Goal: Task Accomplishment & Management: Manage account settings

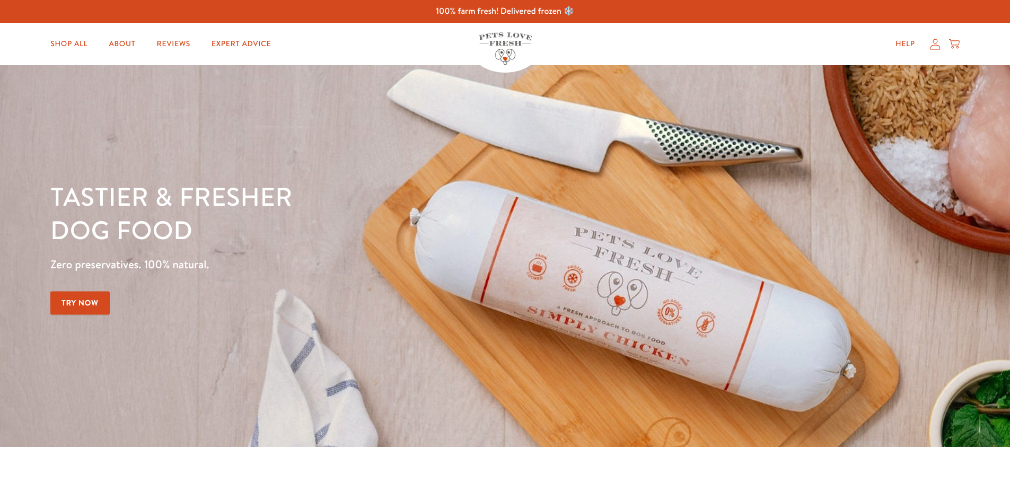
click at [932, 45] on icon at bounding box center [935, 44] width 10 height 11
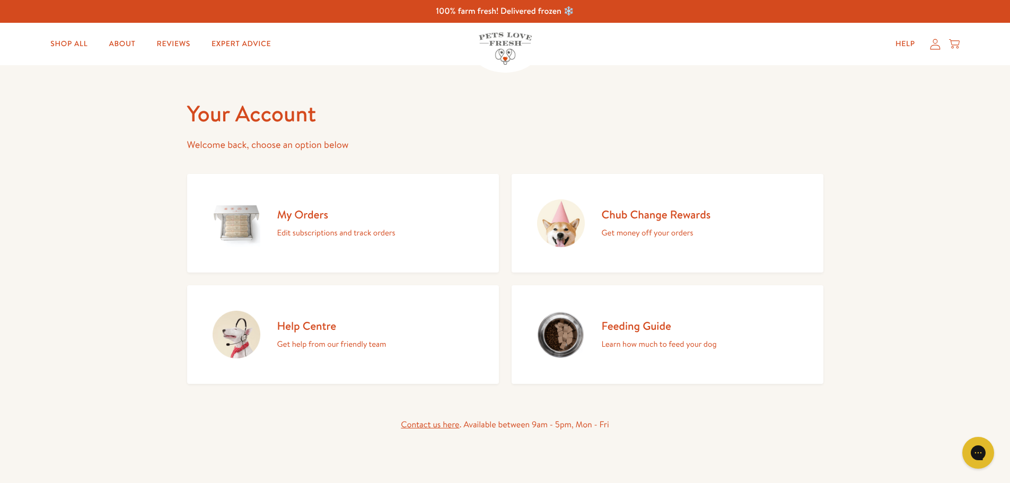
click at [328, 225] on div "My Orders Edit subscriptions and track orders" at bounding box center [336, 223] width 118 height 32
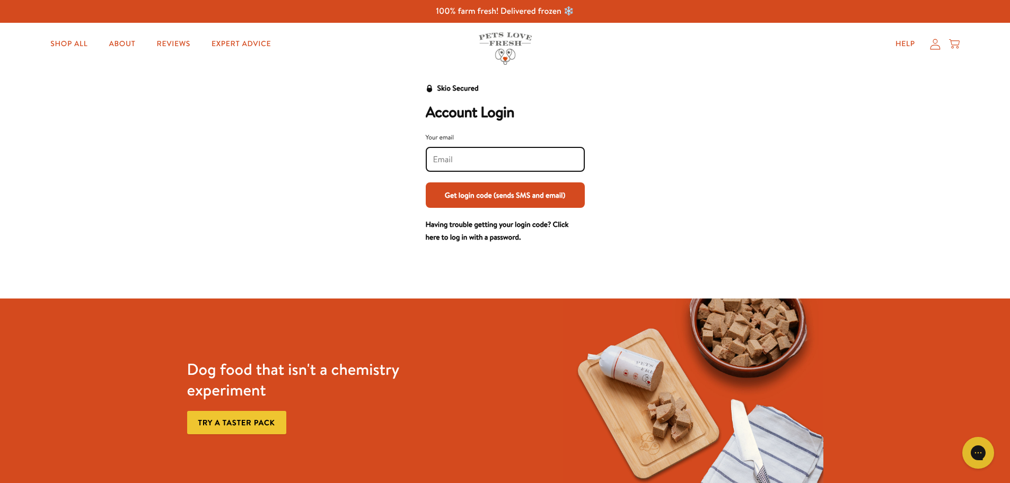
click at [477, 163] on input "Your email" at bounding box center [505, 160] width 144 height 12
type input "dorothy.gill@hotmail.co.uk"
click at [524, 195] on button "Get login code (sends SMS and email)" at bounding box center [505, 194] width 159 height 25
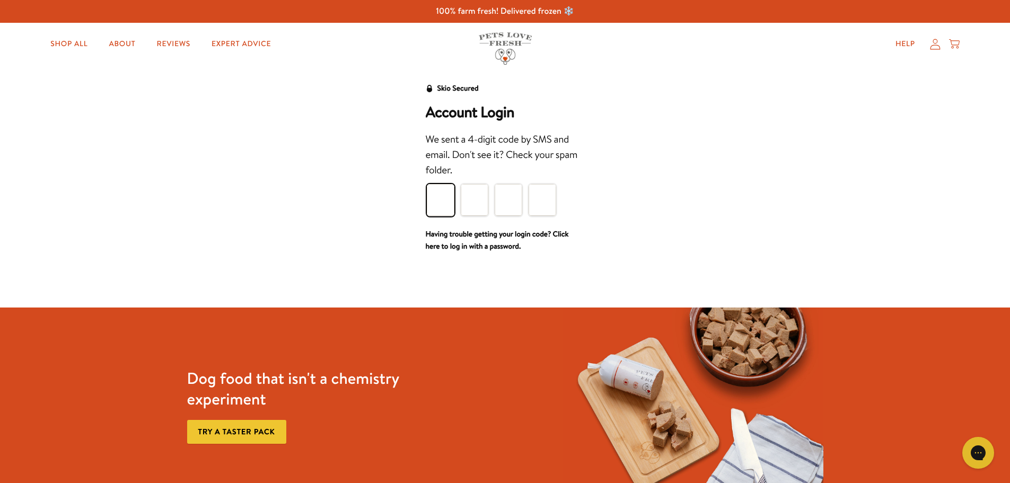
type input "3"
type input "5"
type input "3"
type input "0"
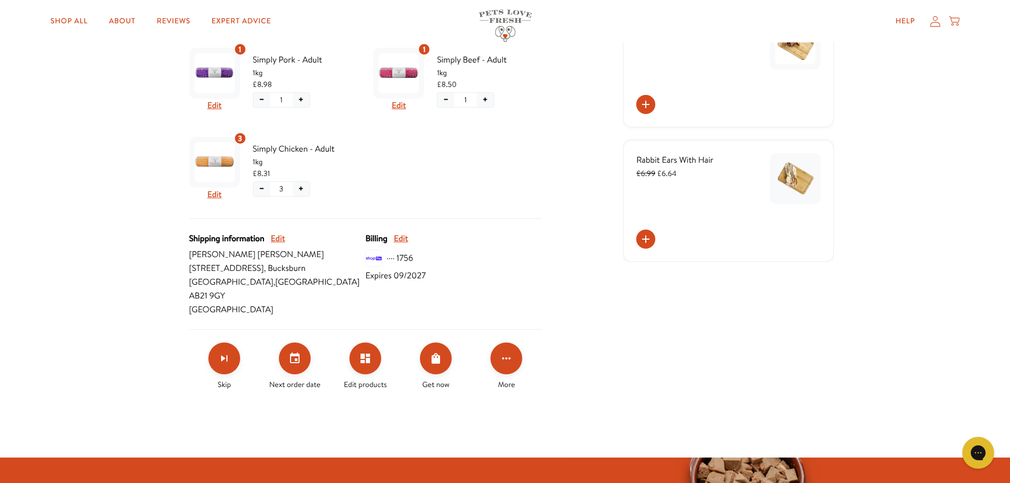
scroll to position [265, 0]
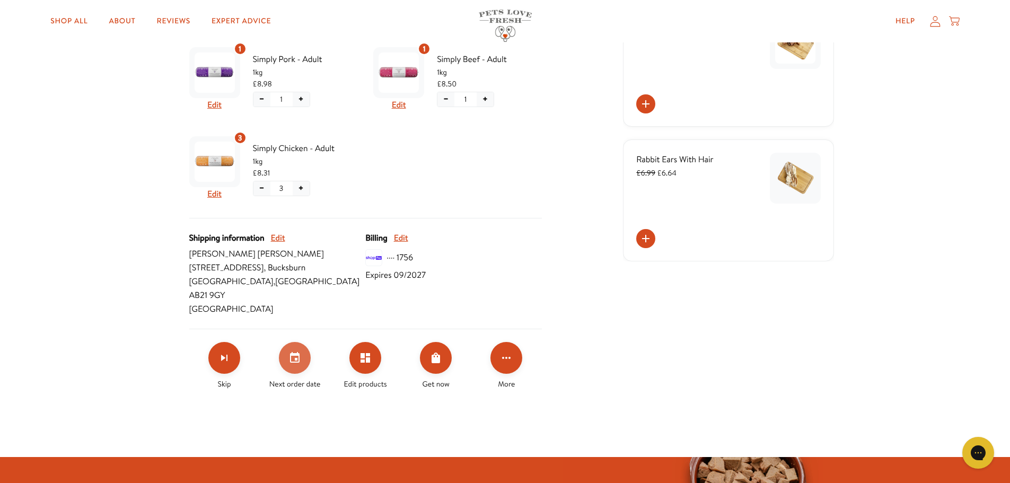
click at [298, 351] on button "Set your next order date" at bounding box center [295, 358] width 32 height 32
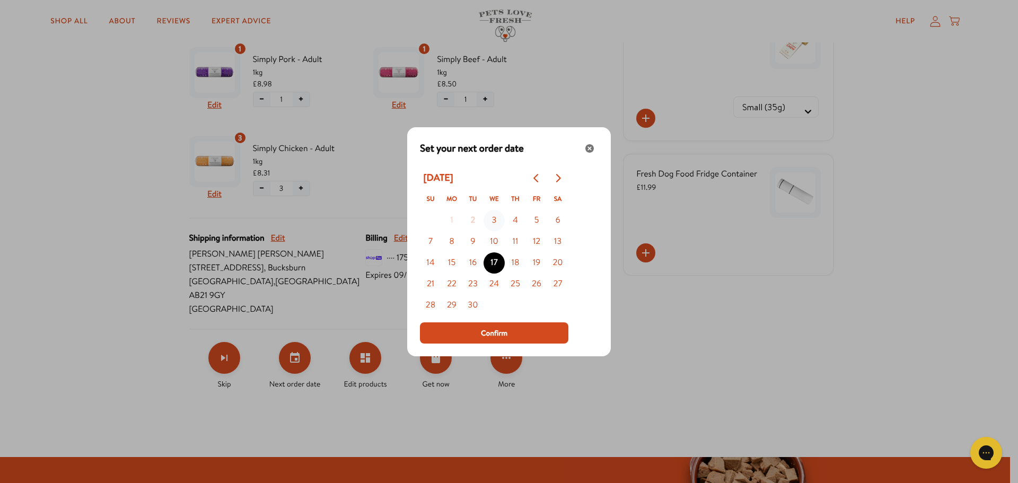
click at [495, 218] on button "3" at bounding box center [493, 220] width 21 height 21
click at [502, 333] on span "Confirm" at bounding box center [494, 333] width 27 height 12
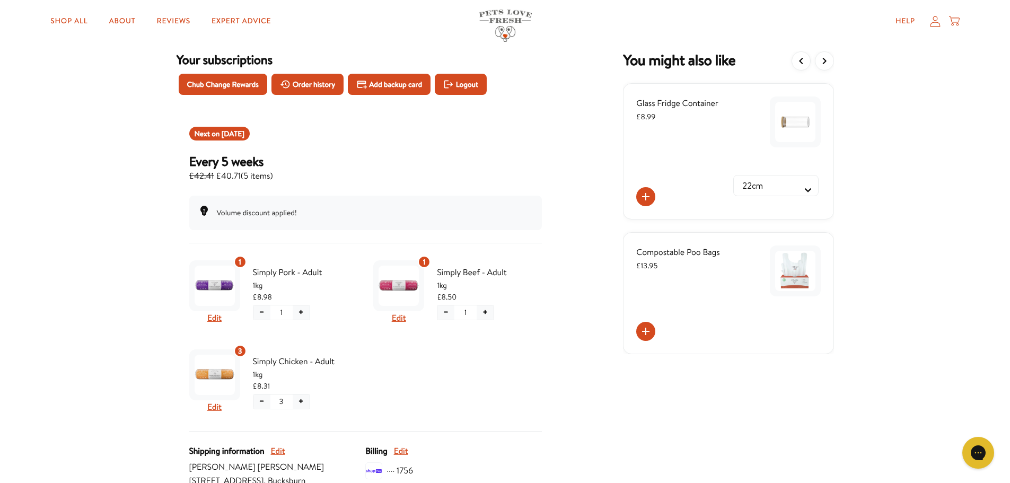
scroll to position [0, 0]
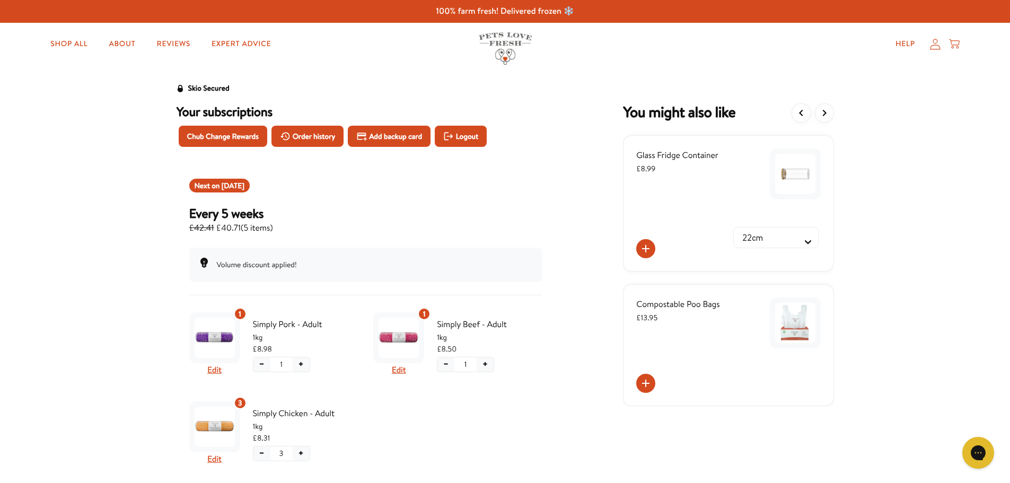
click at [932, 42] on icon at bounding box center [935, 44] width 11 height 11
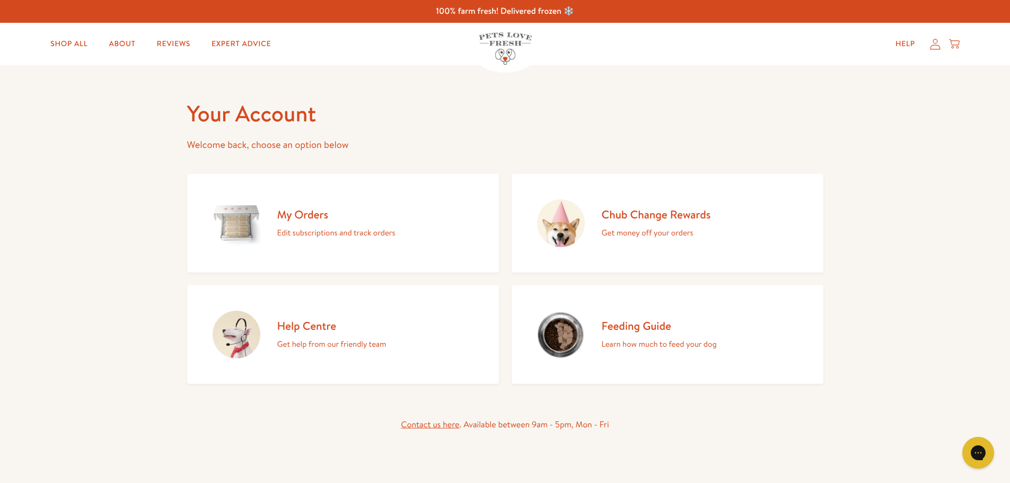
click at [592, 211] on link "Chub Change Rewards Get money off your orders" at bounding box center [668, 223] width 312 height 99
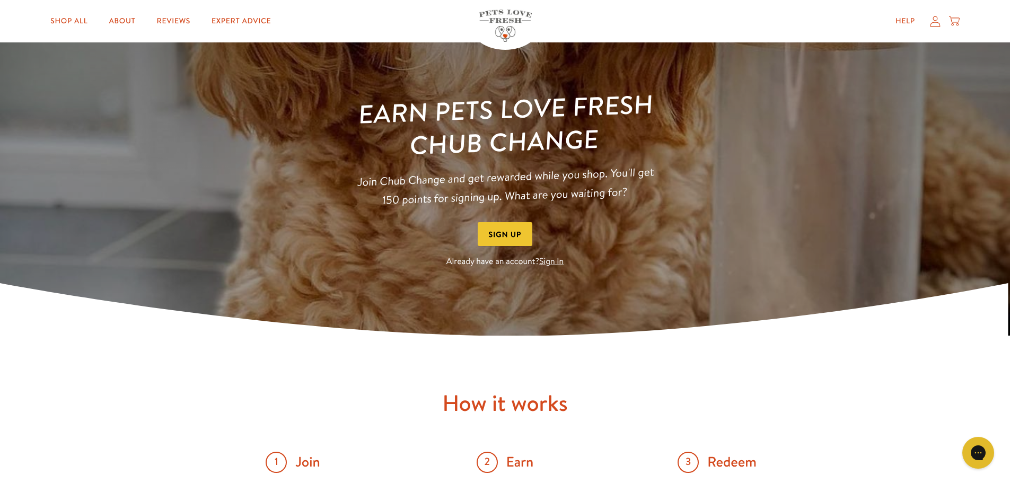
scroll to position [106, 0]
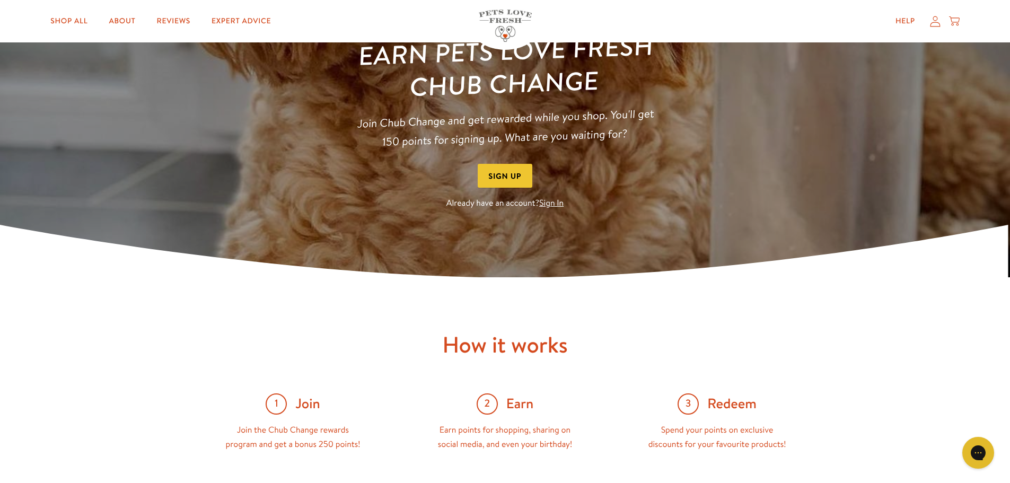
click at [555, 198] on link "Sign In" at bounding box center [551, 203] width 24 height 12
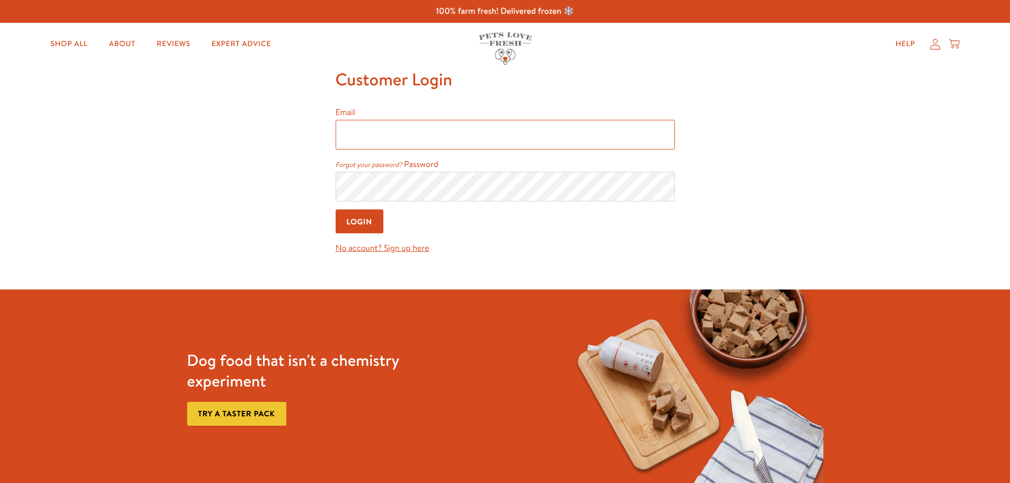
click at [463, 147] on input "Email" at bounding box center [505, 135] width 339 height 30
type input "dorothy.gill@hotmail.co.uk"
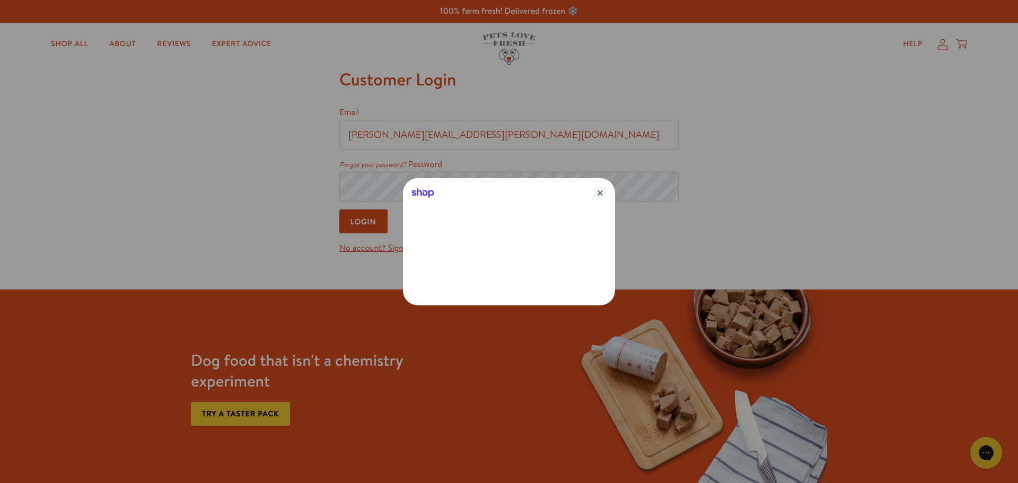
click at [456, 189] on div "Shop" at bounding box center [509, 190] width 212 height 25
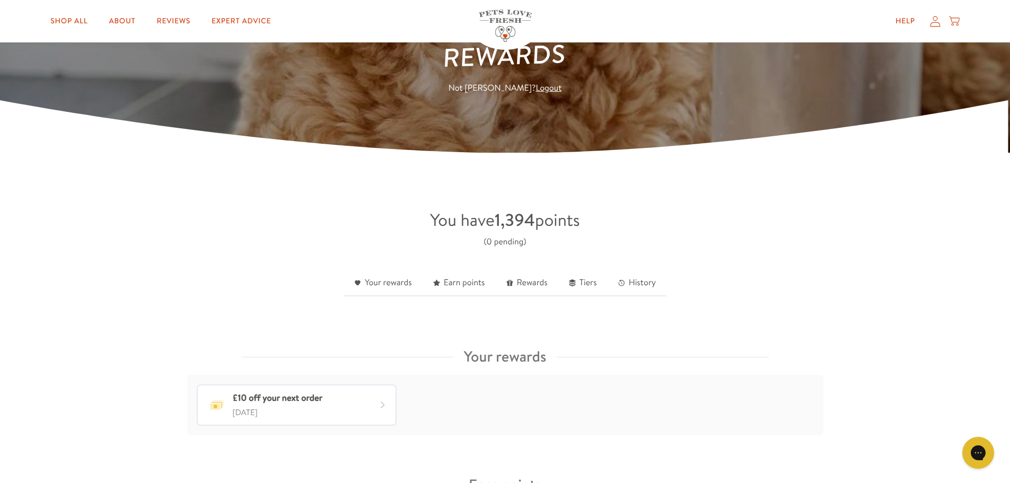
scroll to position [106, 0]
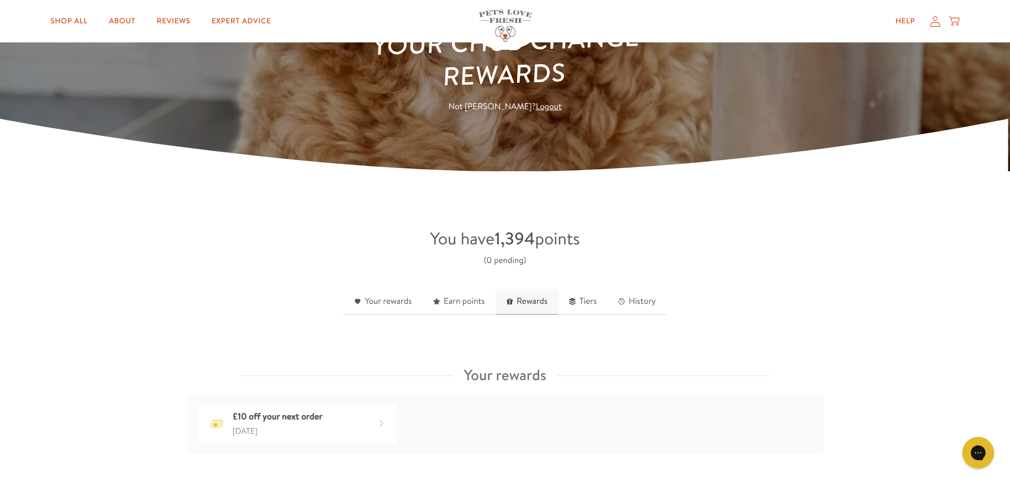
click at [519, 298] on link "Rewards" at bounding box center [527, 302] width 63 height 26
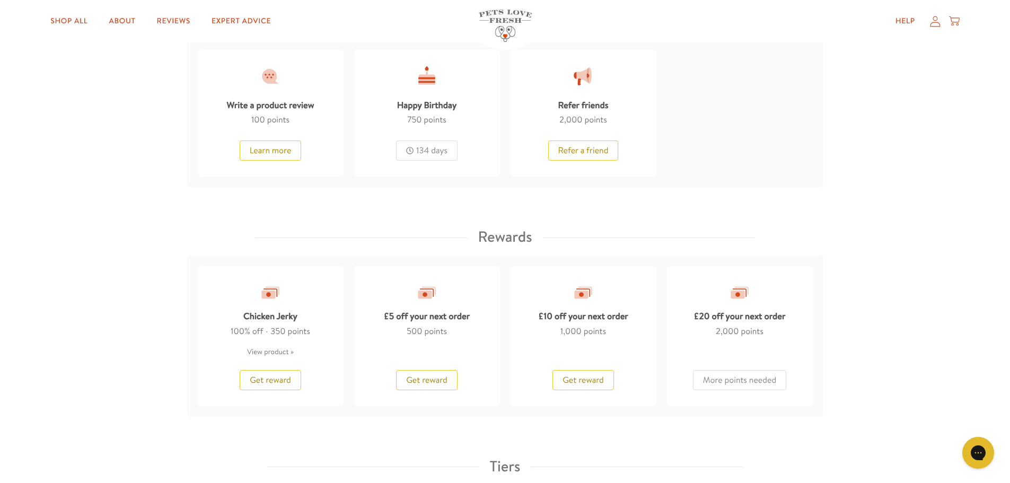
scroll to position [727, 0]
click at [578, 374] on span "Get reward" at bounding box center [582, 380] width 41 height 12
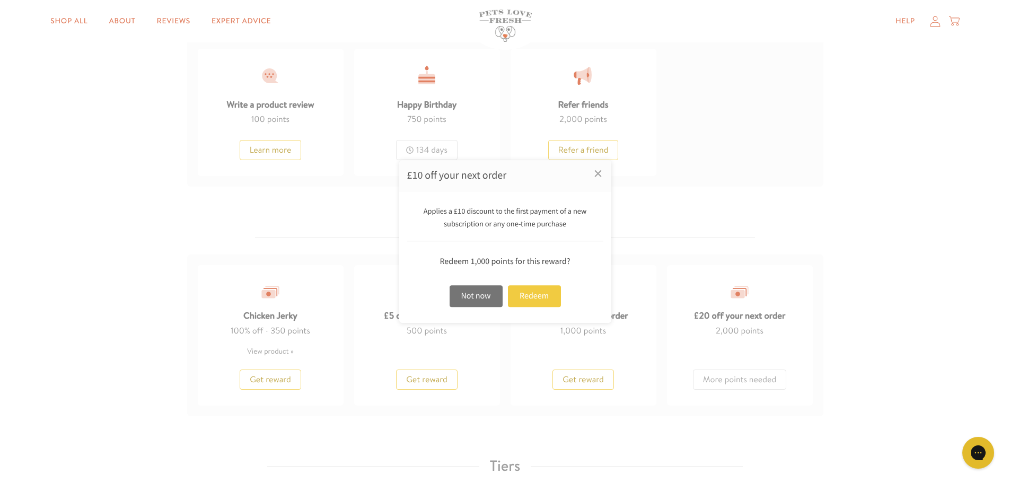
click at [536, 298] on div "Redeem" at bounding box center [534, 296] width 53 height 22
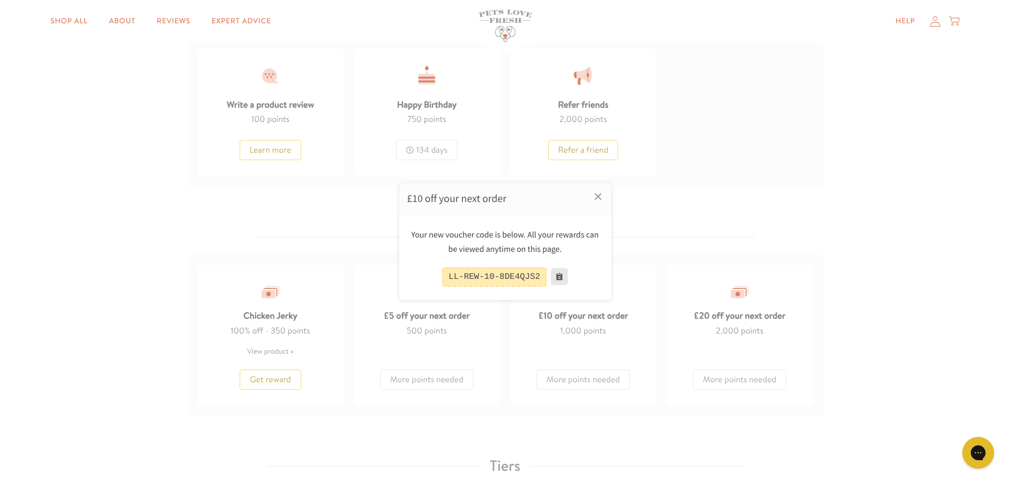
click at [555, 275] on button at bounding box center [559, 276] width 17 height 17
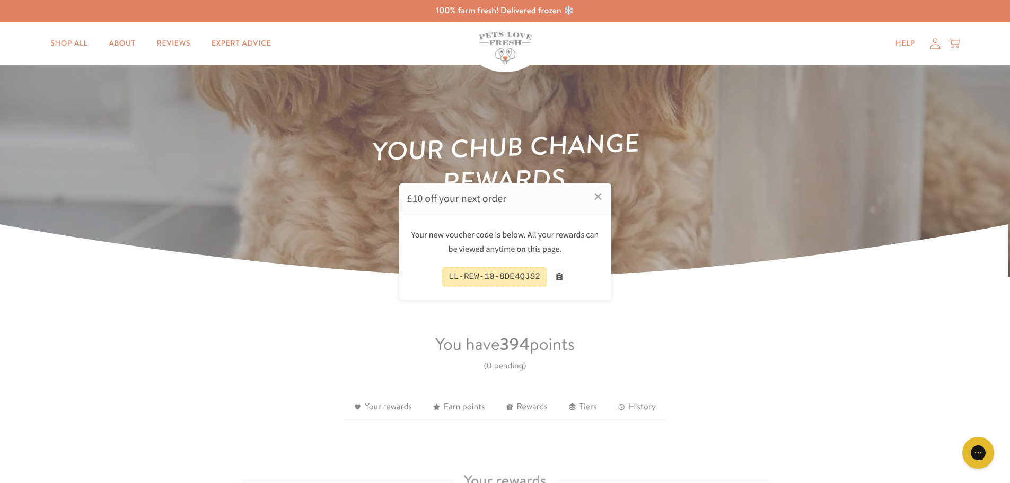
scroll to position [0, 0]
click at [558, 277] on button at bounding box center [559, 276] width 17 height 17
drag, startPoint x: 457, startPoint y: 275, endPoint x: 553, endPoint y: 275, distance: 96.5
click at [553, 275] on div "LL-REW-10-8DE4QJS2" at bounding box center [505, 277] width 196 height 20
click at [603, 199] on link "×" at bounding box center [598, 196] width 27 height 27
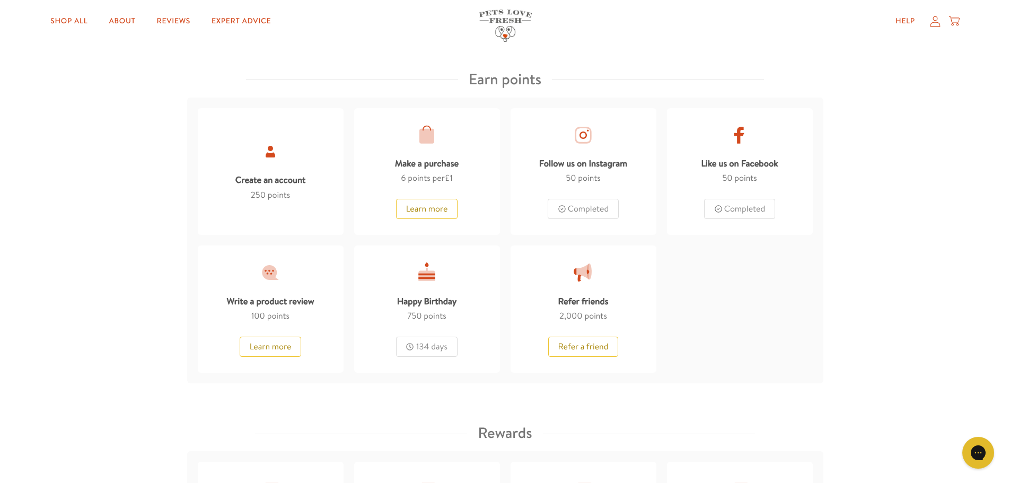
scroll to position [795, 0]
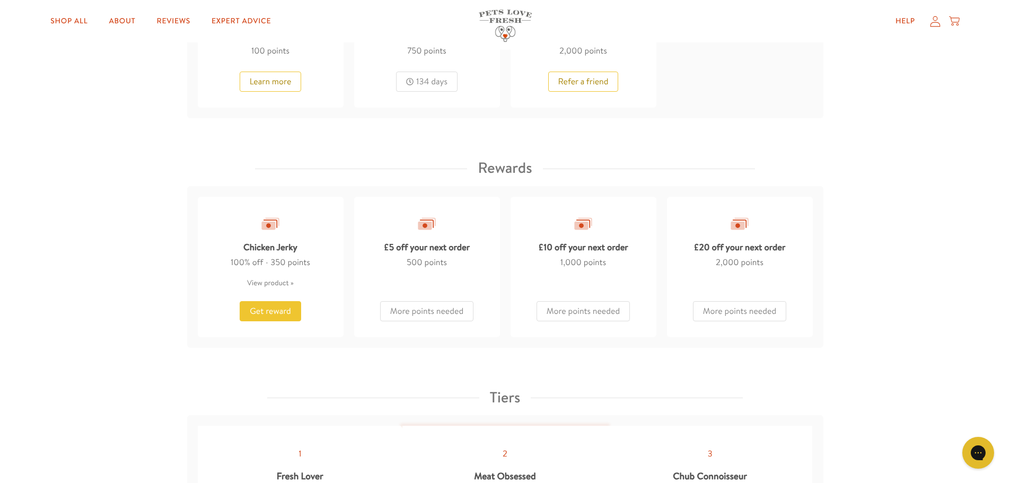
click at [282, 310] on span "Get reward" at bounding box center [270, 311] width 41 height 12
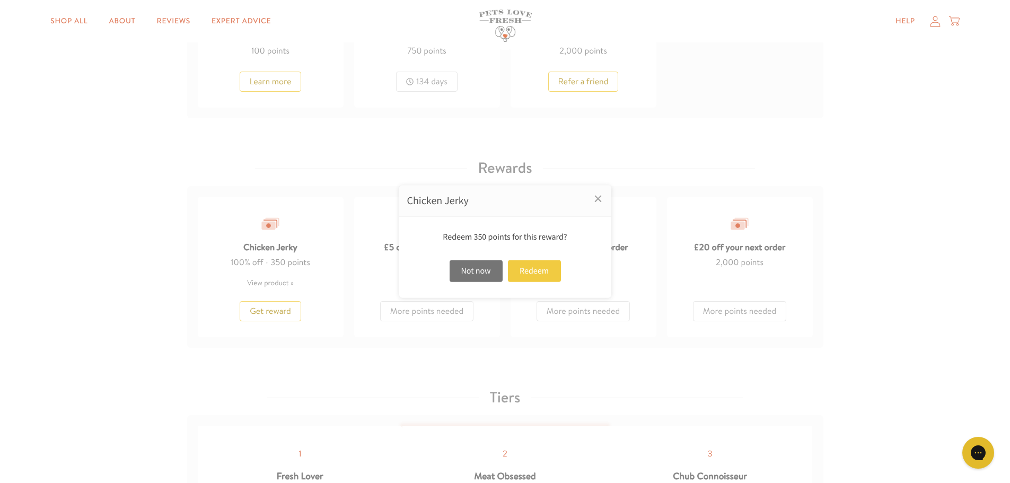
click at [539, 271] on div "Redeem" at bounding box center [534, 271] width 53 height 22
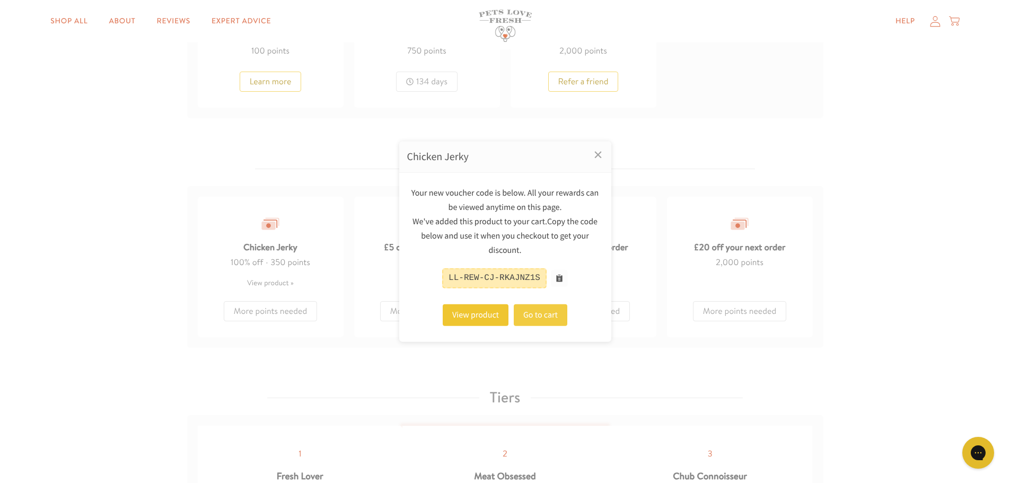
click at [531, 314] on link "Go to cart" at bounding box center [541, 315] width 54 height 22
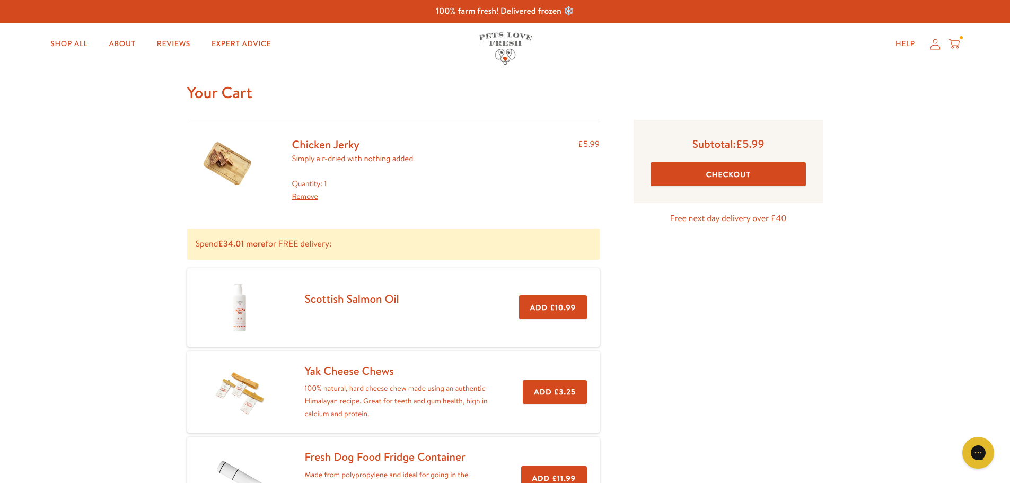
click at [713, 177] on button "Checkout" at bounding box center [727, 174] width 155 height 24
click at [933, 48] on icon at bounding box center [935, 44] width 11 height 11
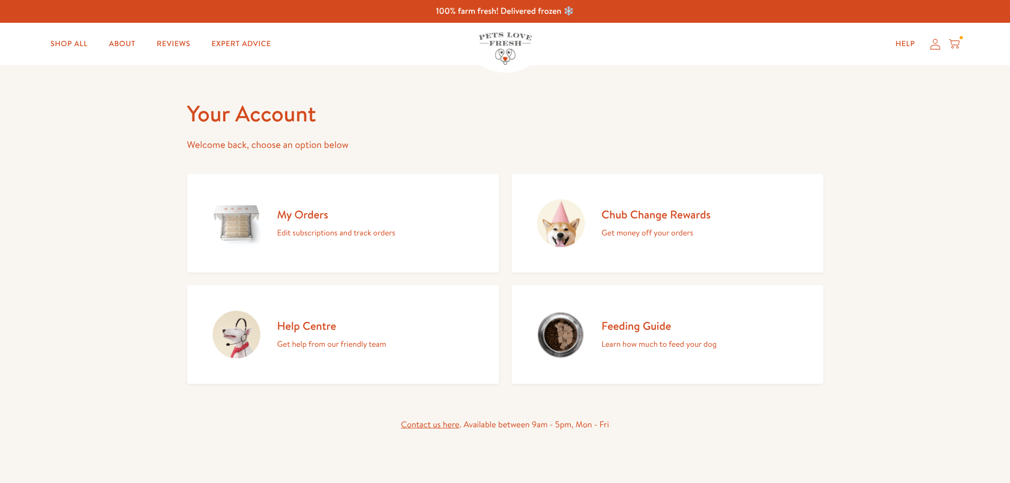
click at [328, 224] on div "My Orders Edit subscriptions and track orders" at bounding box center [336, 223] width 118 height 32
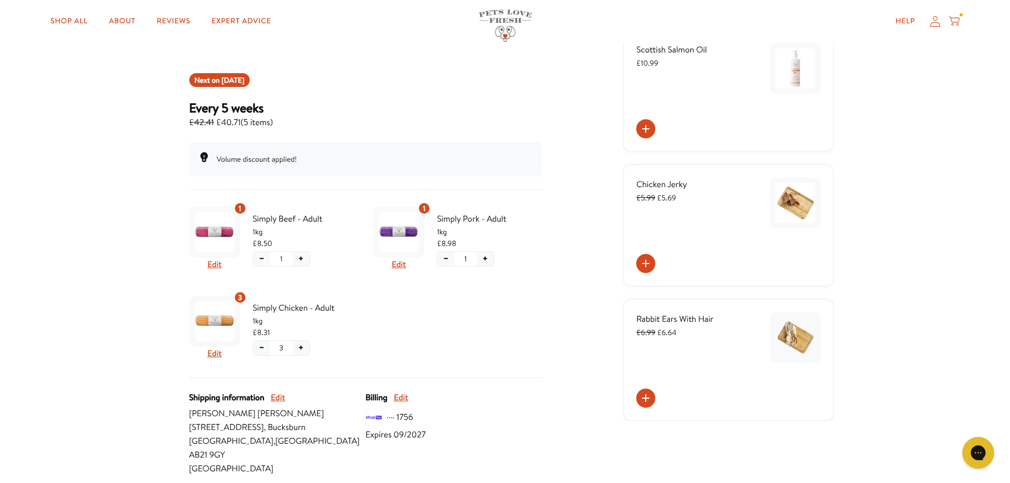
scroll to position [106, 0]
click at [646, 259] on icon at bounding box center [645, 263] width 13 height 13
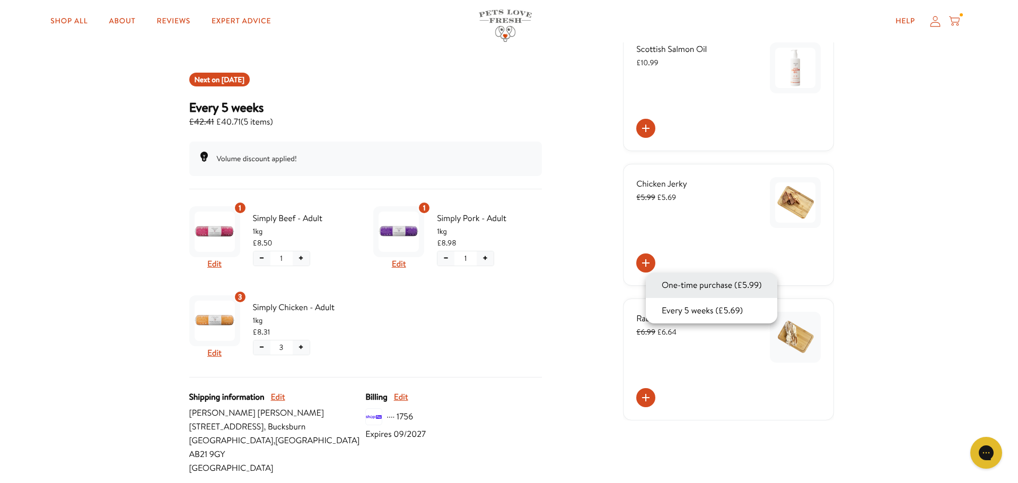
click at [681, 288] on button "One-time purchase (£5.99)" at bounding box center [711, 285] width 106 height 13
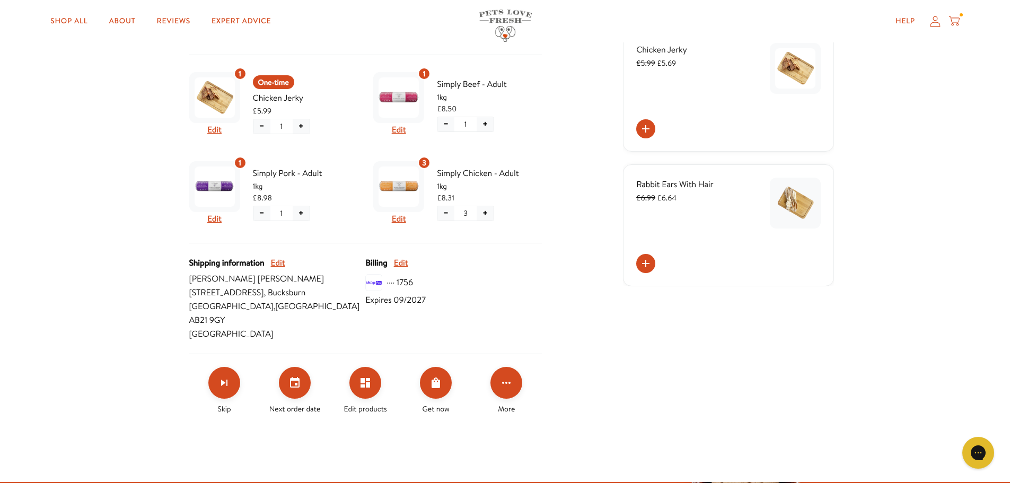
scroll to position [265, 0]
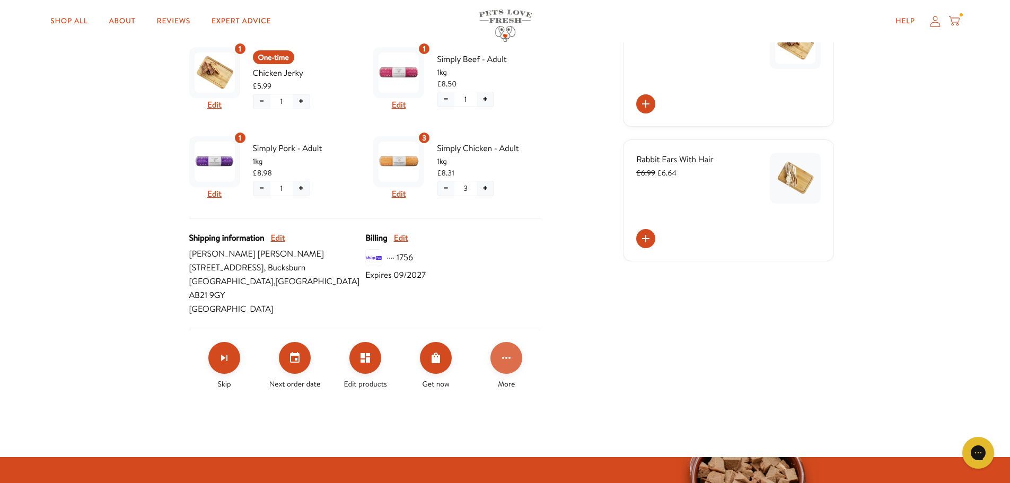
click at [500, 351] on icon "Click for more options" at bounding box center [506, 357] width 13 height 13
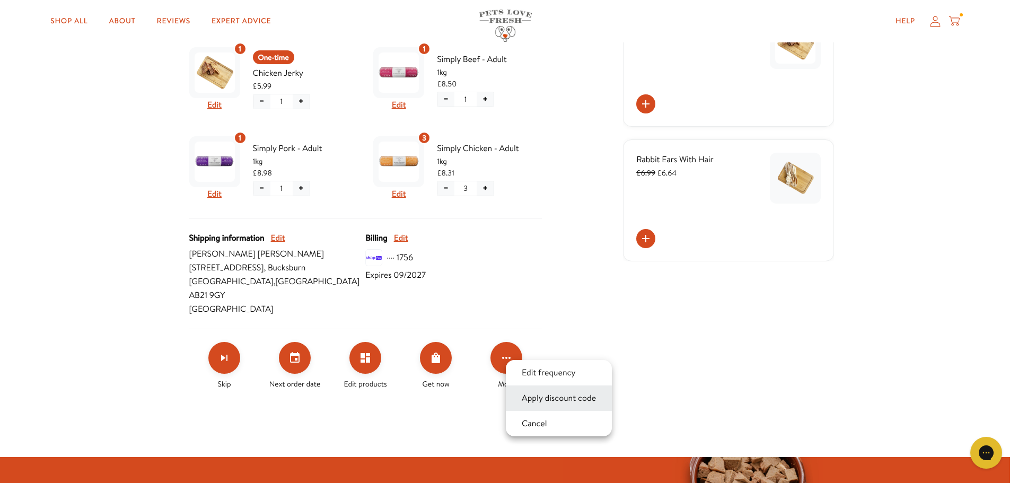
click at [534, 396] on button "Apply discount code" at bounding box center [558, 398] width 81 height 13
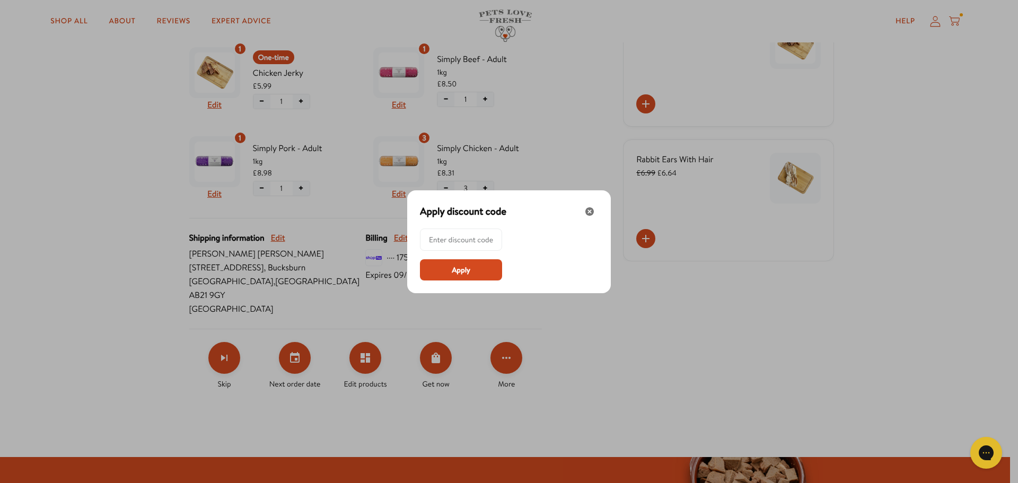
click at [464, 242] on input at bounding box center [464, 239] width 70 height 21
paste input "LL-REW-10-8DE4QJS2"
type input "LL-REW-10-8DE4QJS2"
click at [462, 267] on span "Apply" at bounding box center [461, 270] width 19 height 12
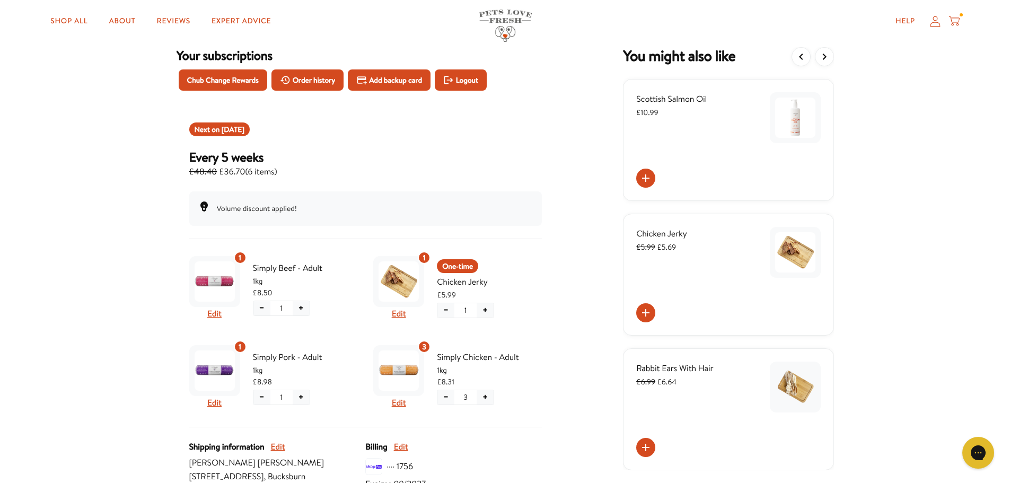
scroll to position [0, 0]
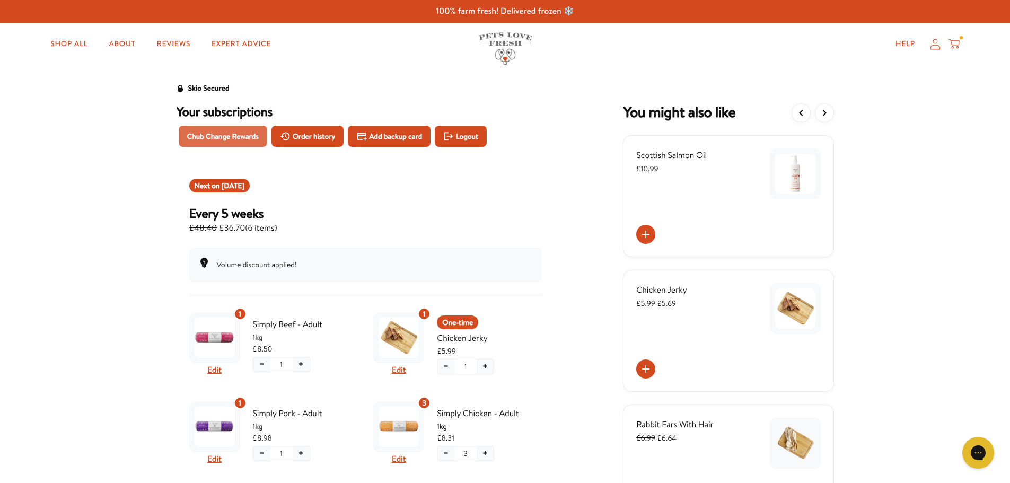
click at [202, 135] on span "Chub Change Rewards" at bounding box center [223, 136] width 72 height 12
